Goal: Task Accomplishment & Management: Use online tool/utility

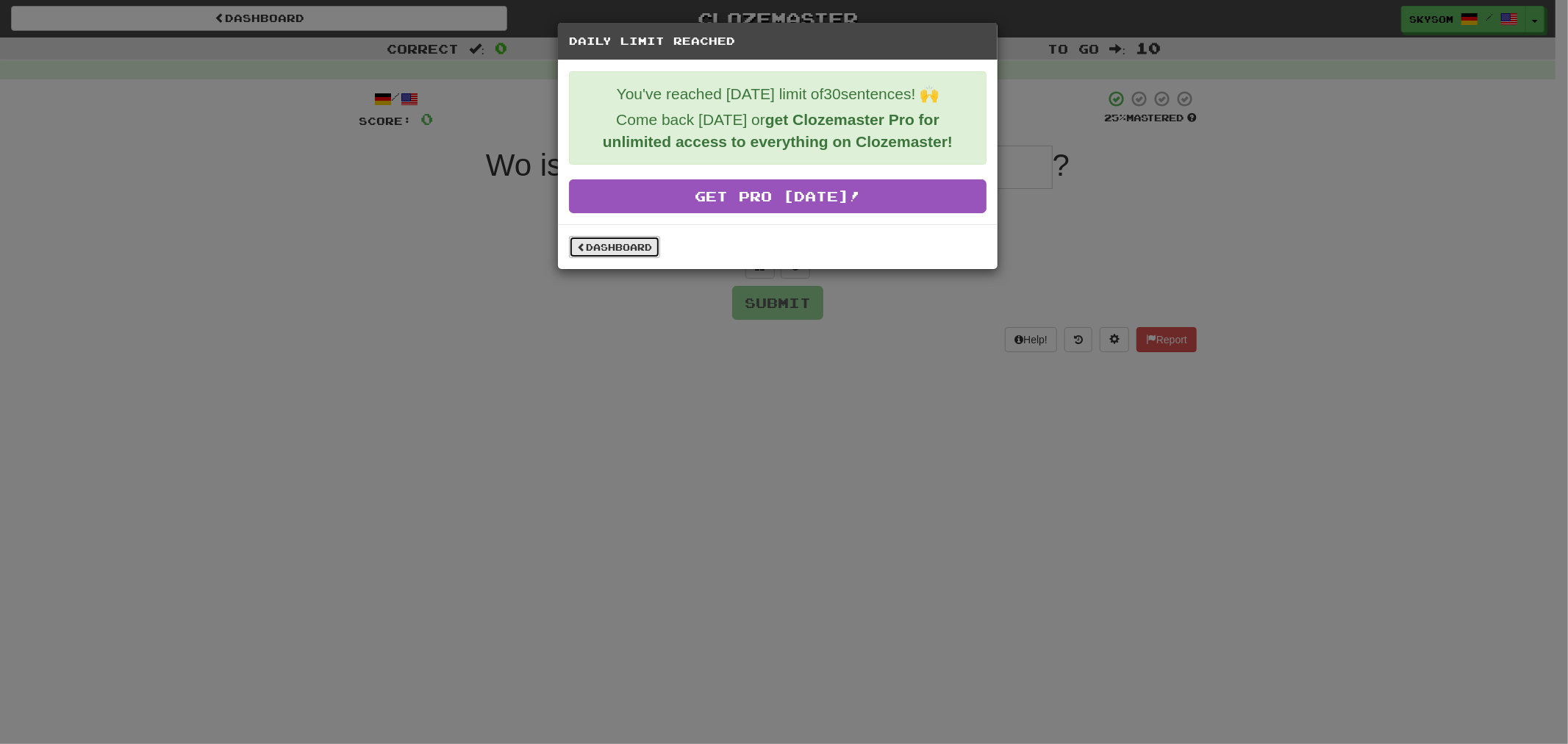
click at [594, 253] on link "Dashboard" at bounding box center [615, 247] width 91 height 22
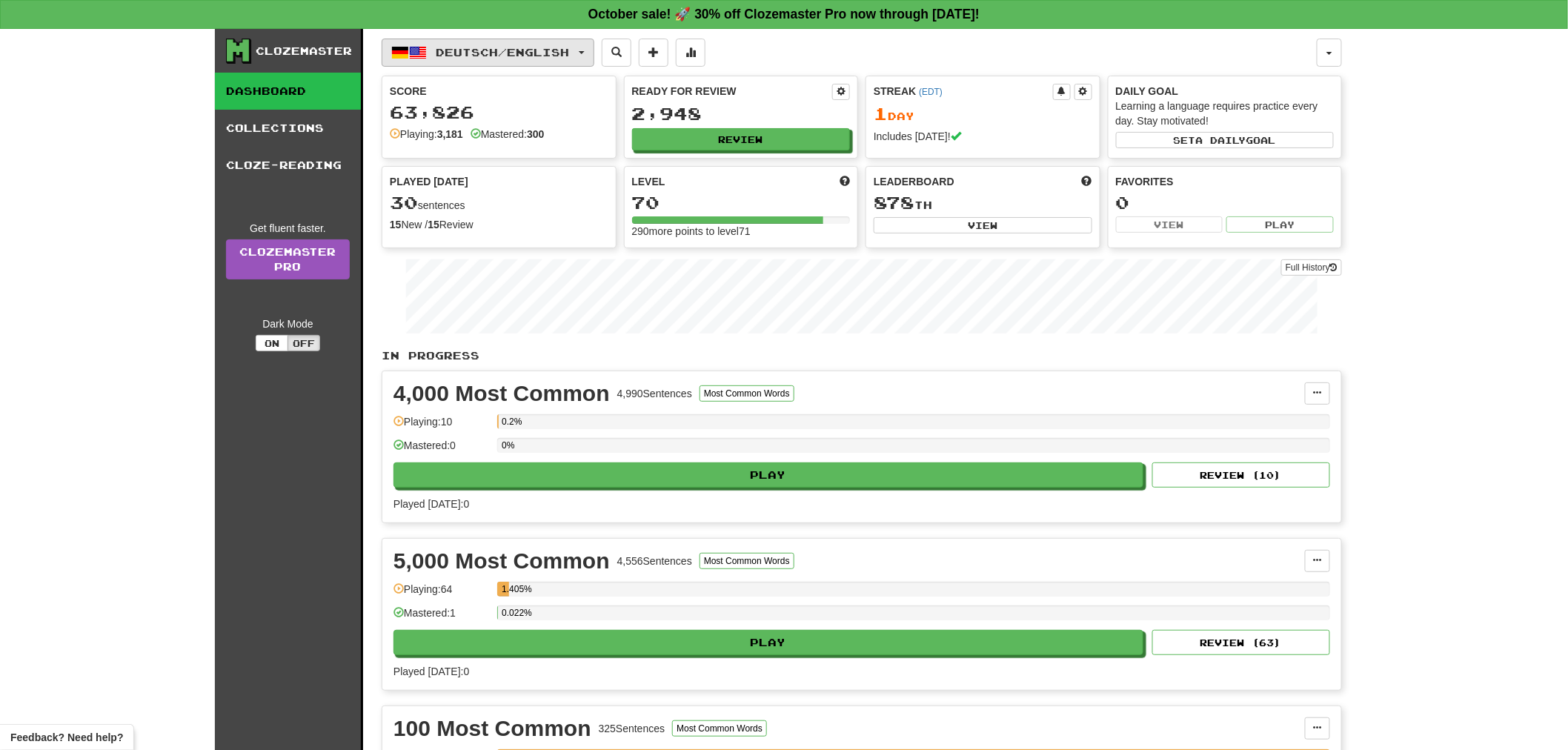
click at [500, 49] on span "Deutsch / English" at bounding box center [503, 52] width 134 height 13
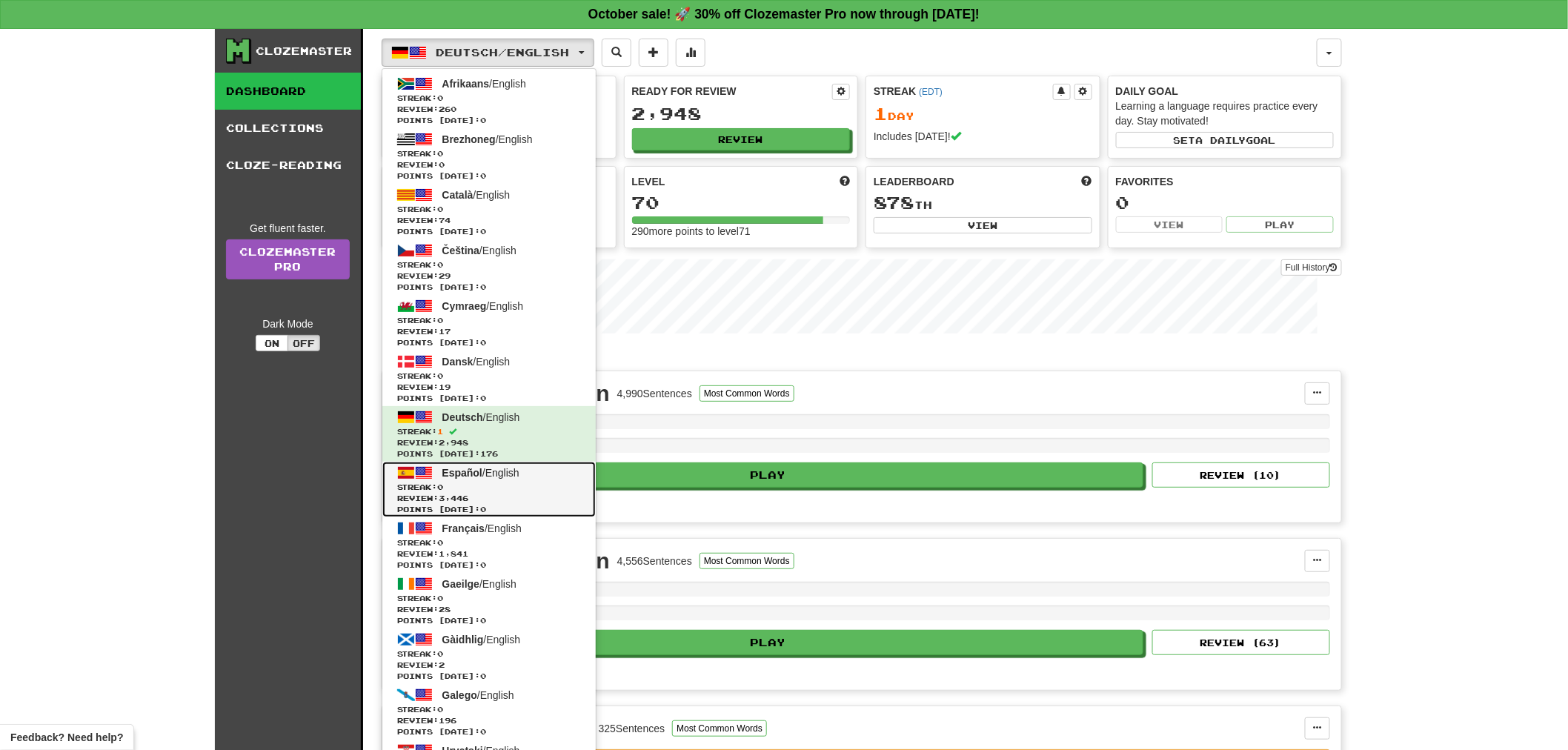
click at [493, 491] on span "Streak: 0" at bounding box center [489, 487] width 183 height 11
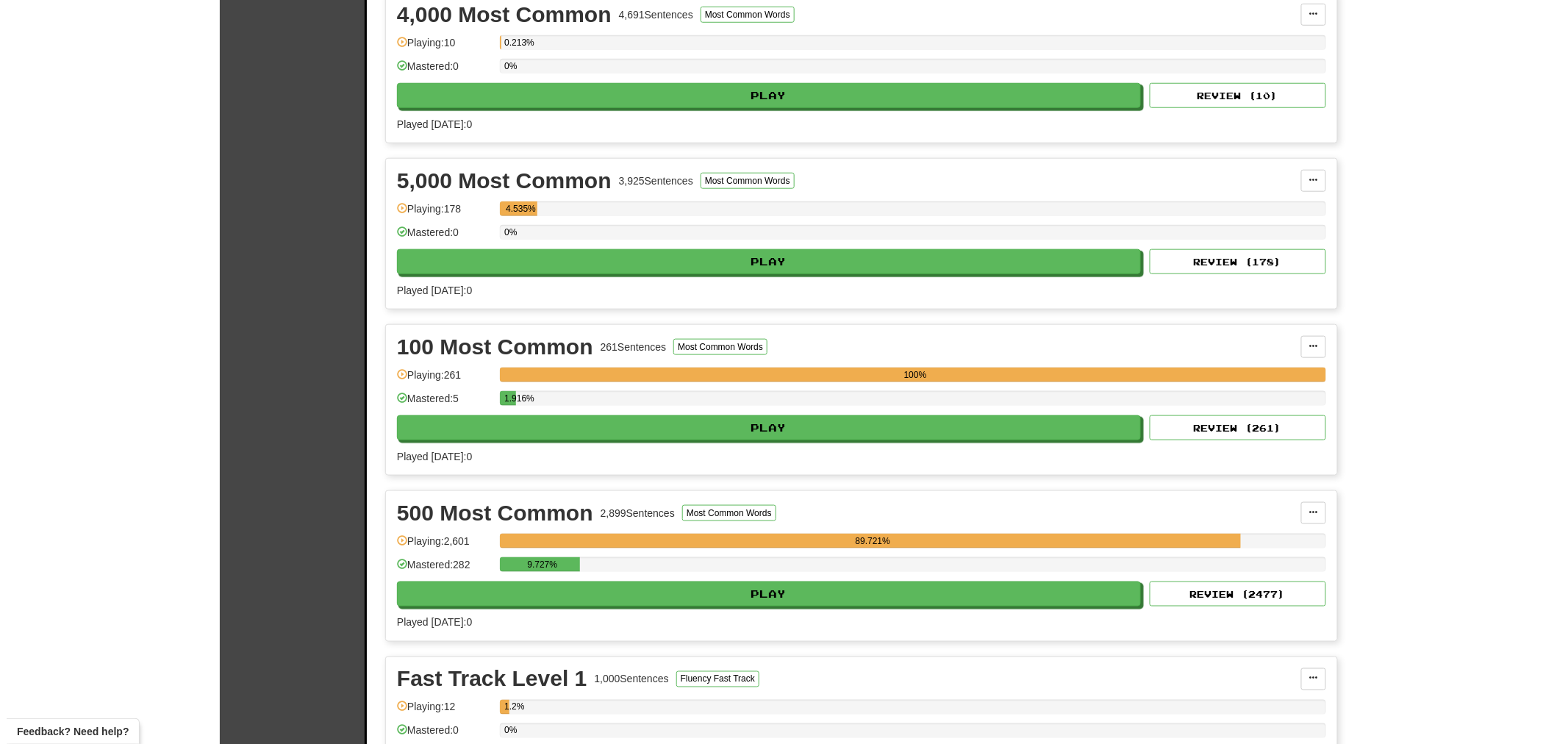
scroll to position [490, 0]
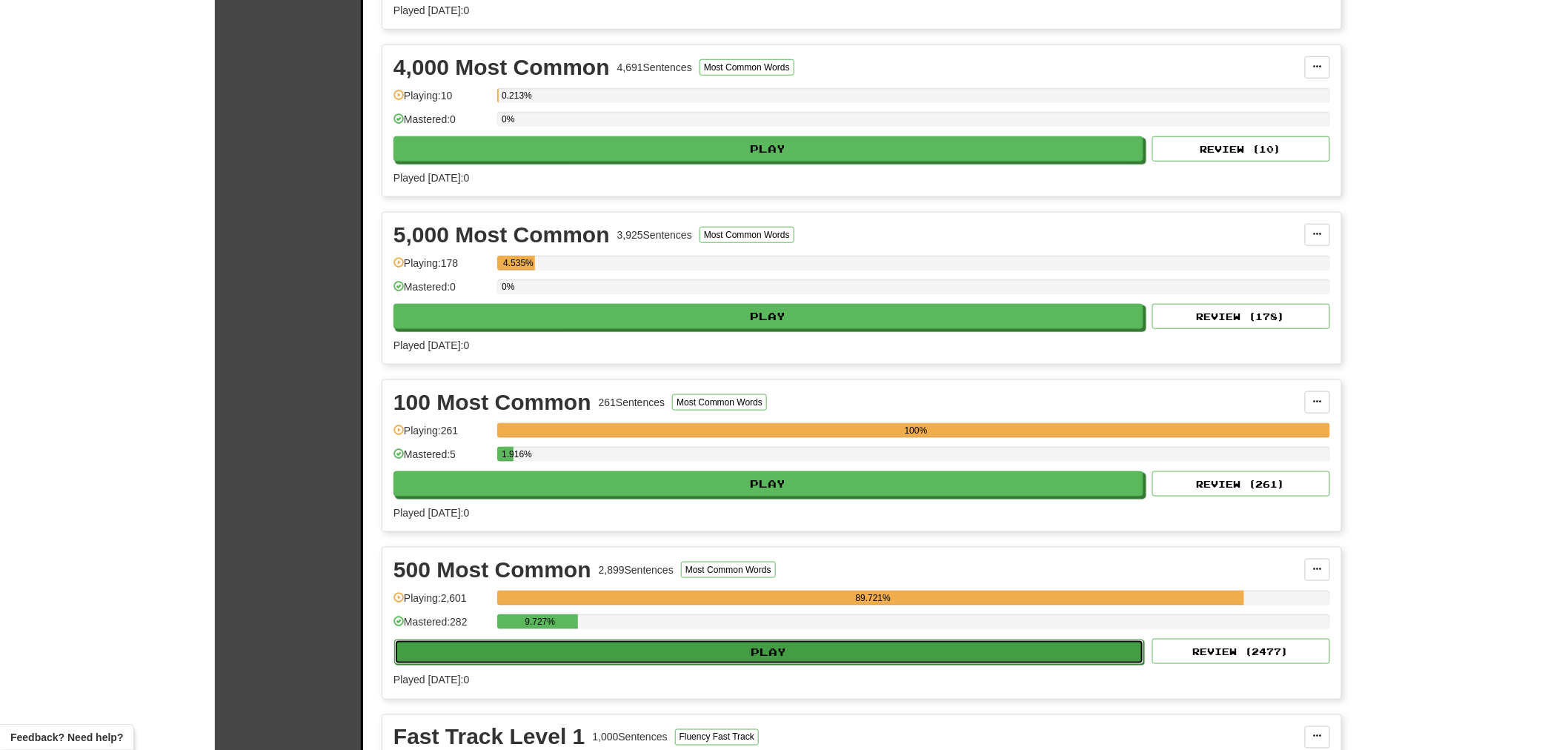
click at [628, 664] on button "Play" at bounding box center [769, 652] width 750 height 25
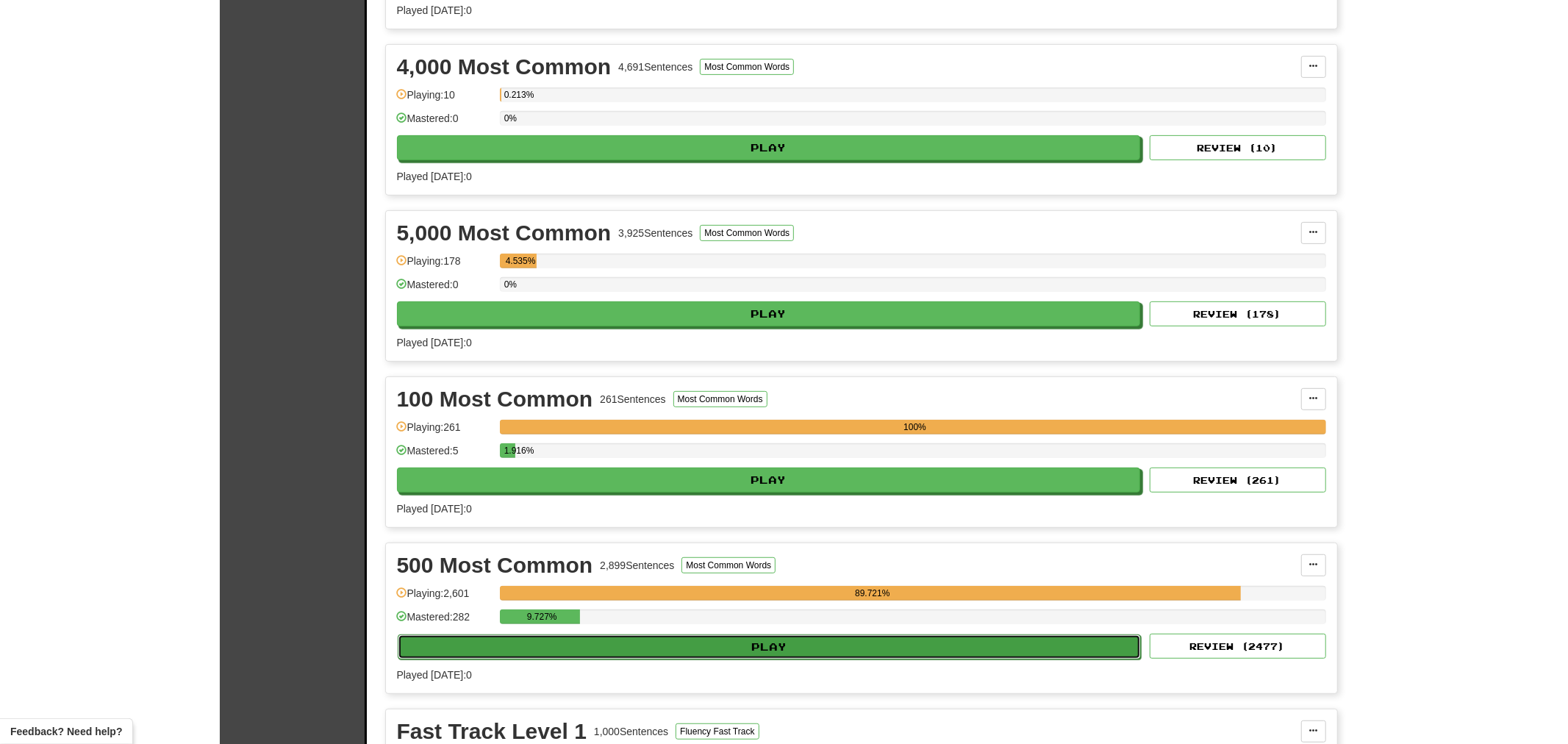
select select "**"
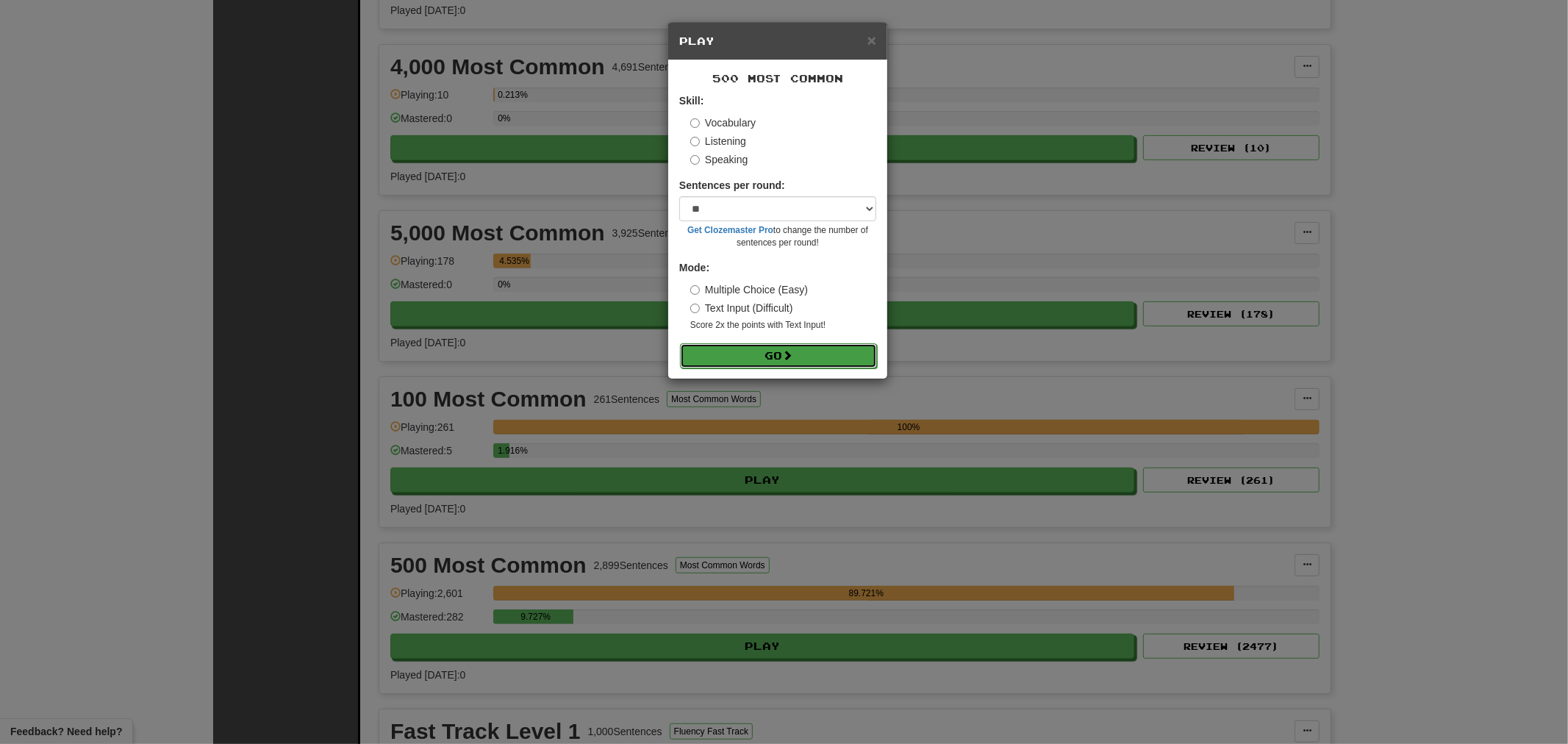
click at [801, 357] on button "Go" at bounding box center [779, 356] width 197 height 25
